Goal: Obtain resource: Obtain resource

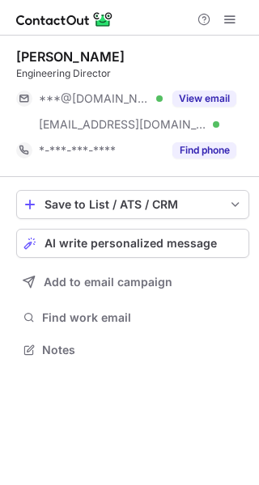
scroll to position [338, 259]
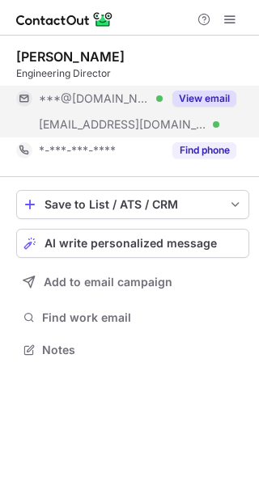
click at [217, 107] on div "View email" at bounding box center [199, 99] width 74 height 26
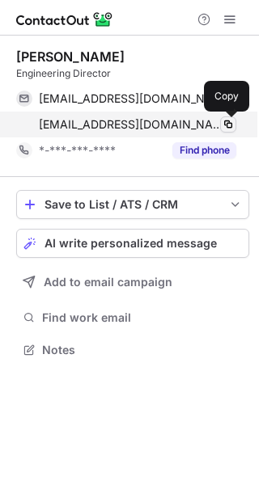
click at [225, 130] on span at bounding box center [227, 124] width 13 height 13
